Goal: Browse casually: Explore the website without a specific task or goal

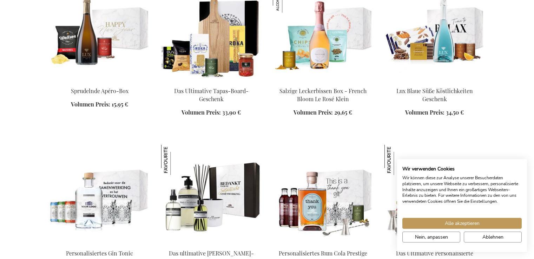
scroll to position [757, 0]
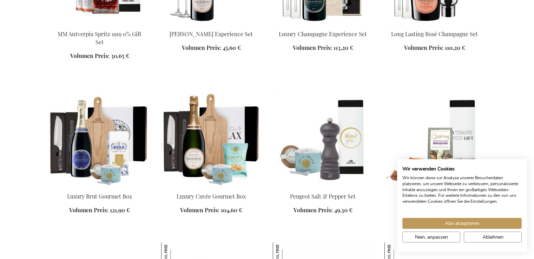
scroll to position [1283, 0]
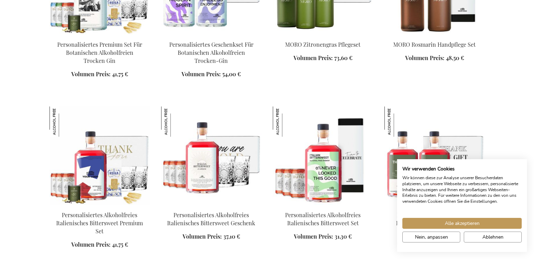
scroll to position [1422, 0]
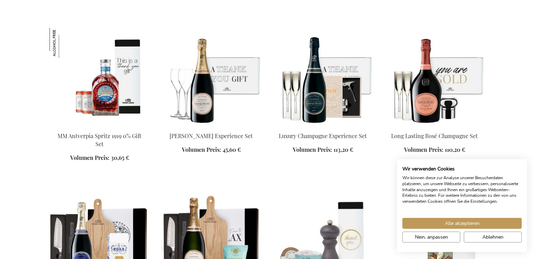
scroll to position [759, 0]
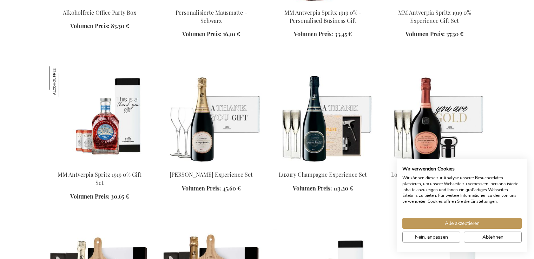
scroll to position [1105, 0]
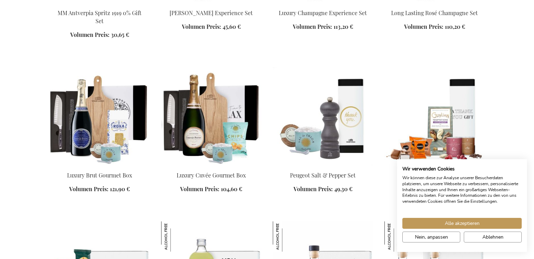
scroll to position [1324, 0]
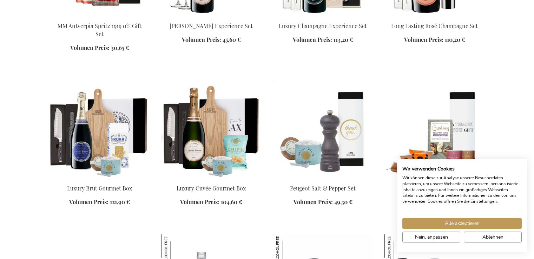
scroll to position [871, 0]
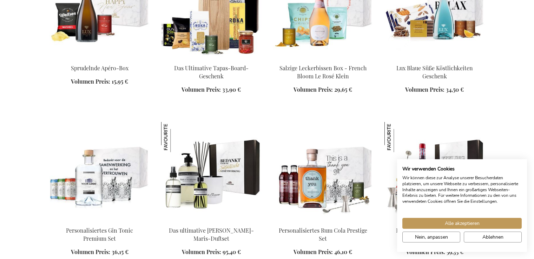
scroll to position [682, 0]
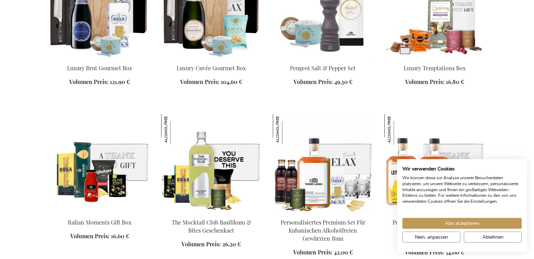
scroll to position [1311, 0]
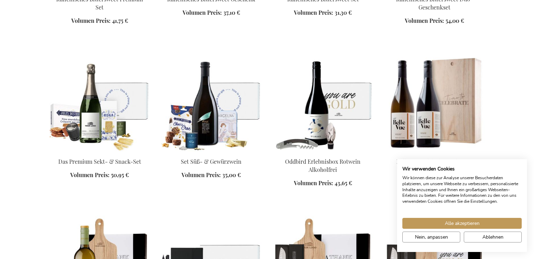
scroll to position [1920, 0]
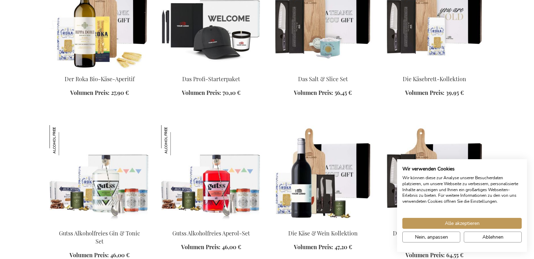
scroll to position [2126, 0]
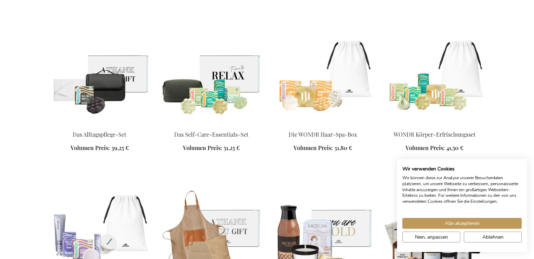
scroll to position [2691, 0]
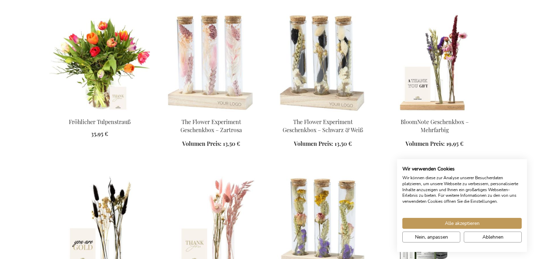
scroll to position [3224, 0]
